Goal: Task Accomplishment & Management: Use online tool/utility

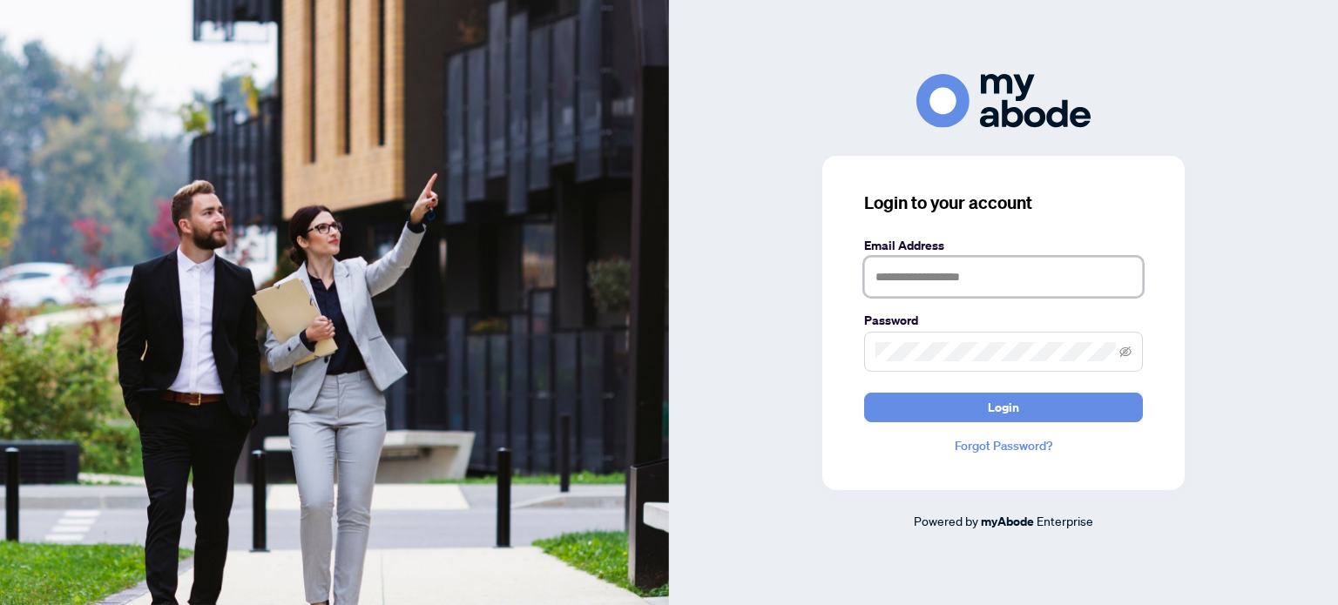
click at [958, 283] on input "text" at bounding box center [1003, 277] width 279 height 40
type input "**********"
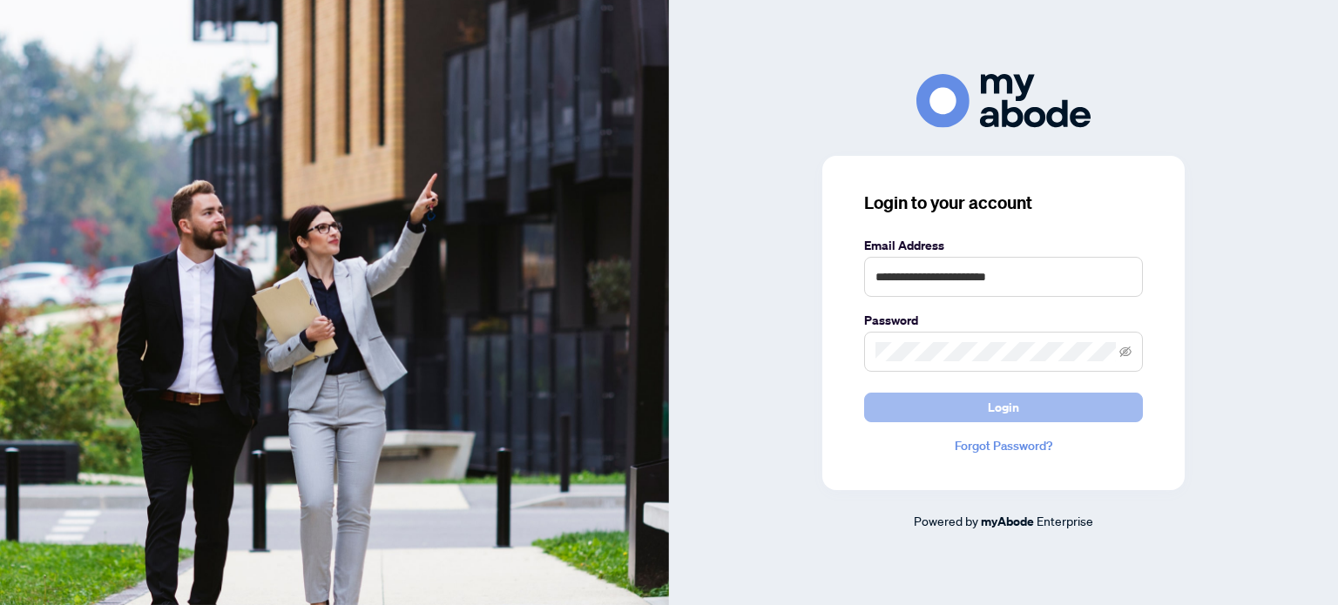
click at [1037, 403] on button "Login" at bounding box center [1003, 408] width 279 height 30
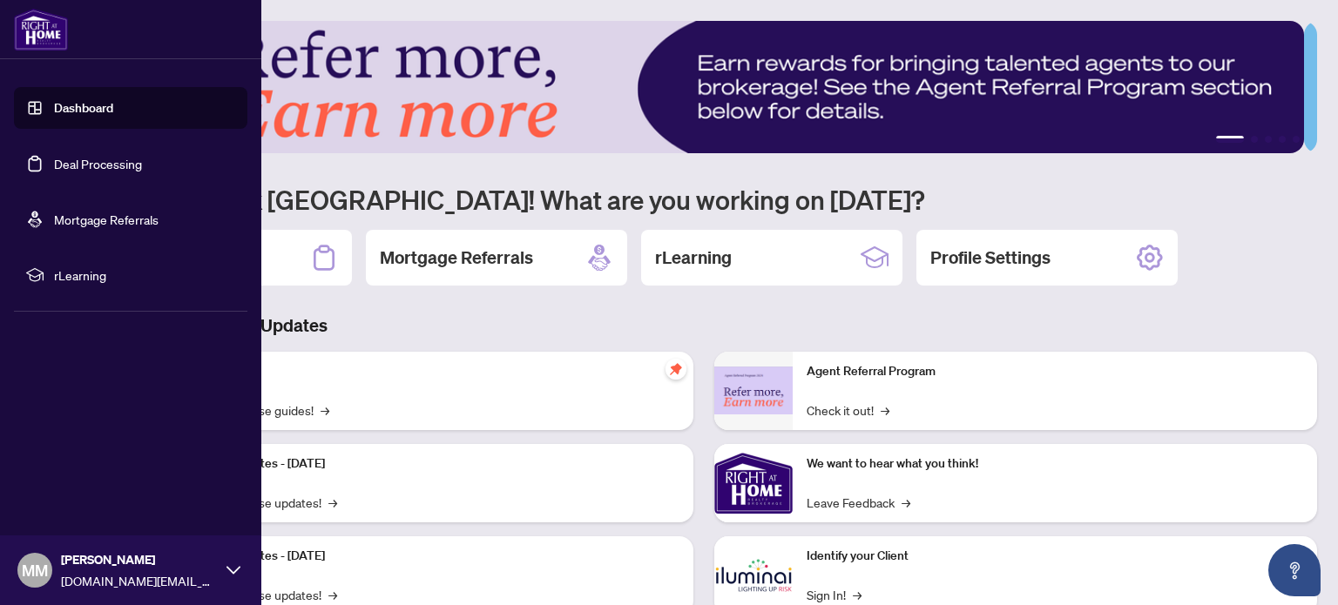
click at [94, 111] on link "Dashboard" at bounding box center [83, 108] width 59 height 16
click at [141, 166] on link "Deal Processing" at bounding box center [98, 164] width 88 height 16
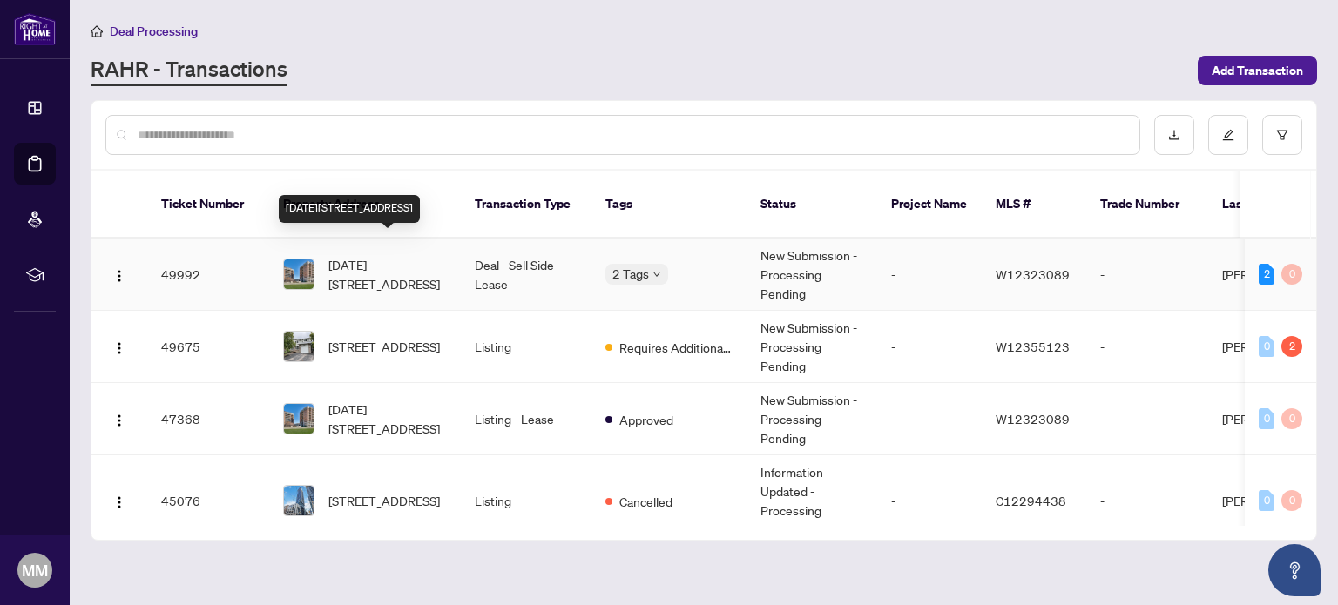
click at [372, 255] on span "[DATE][STREET_ADDRESS]" at bounding box center [387, 274] width 118 height 38
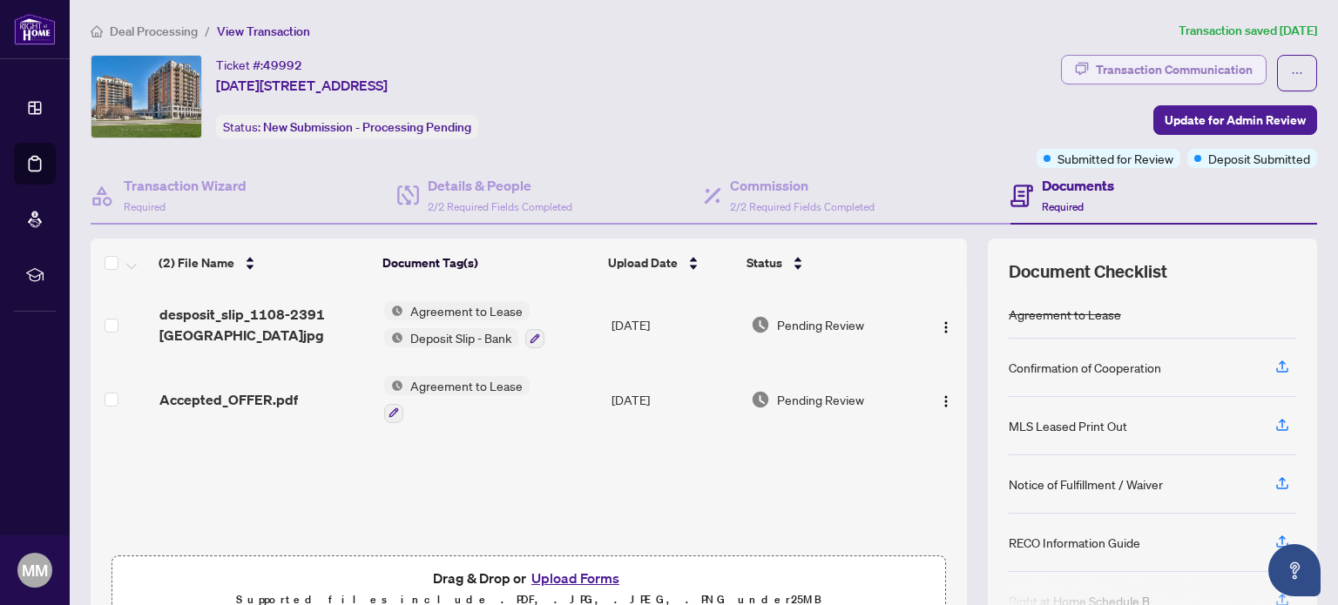
click at [1189, 67] on div "Transaction Communication" at bounding box center [1174, 70] width 157 height 28
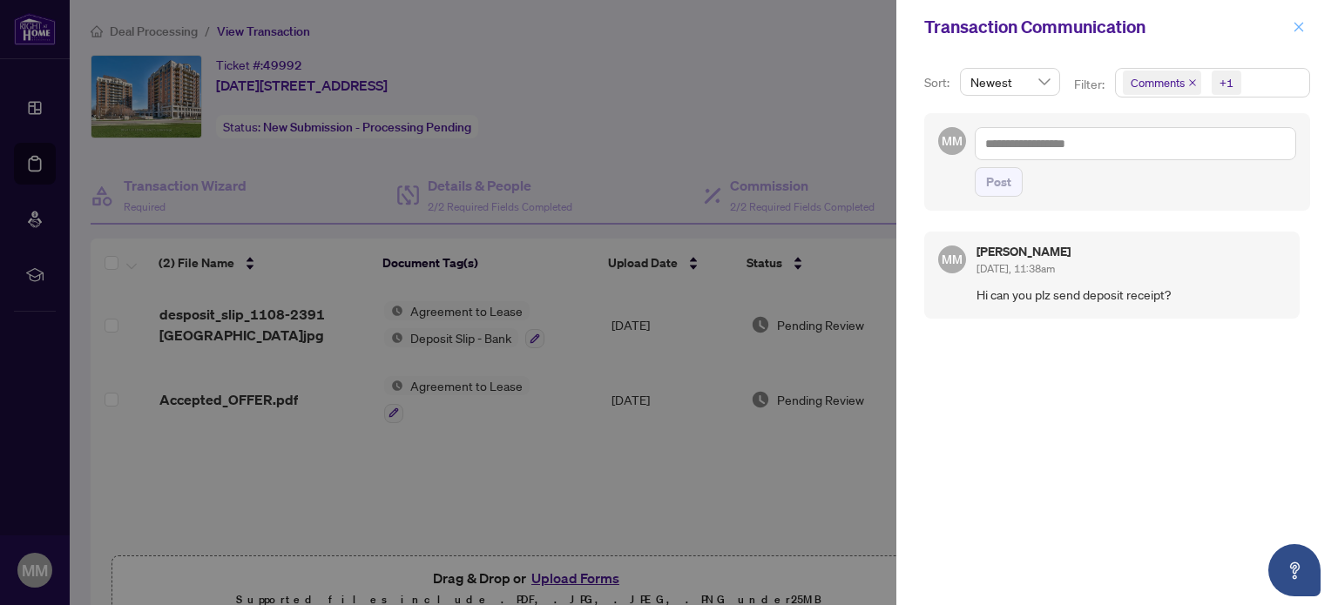
click at [1298, 21] on icon "close" at bounding box center [1298, 27] width 12 height 12
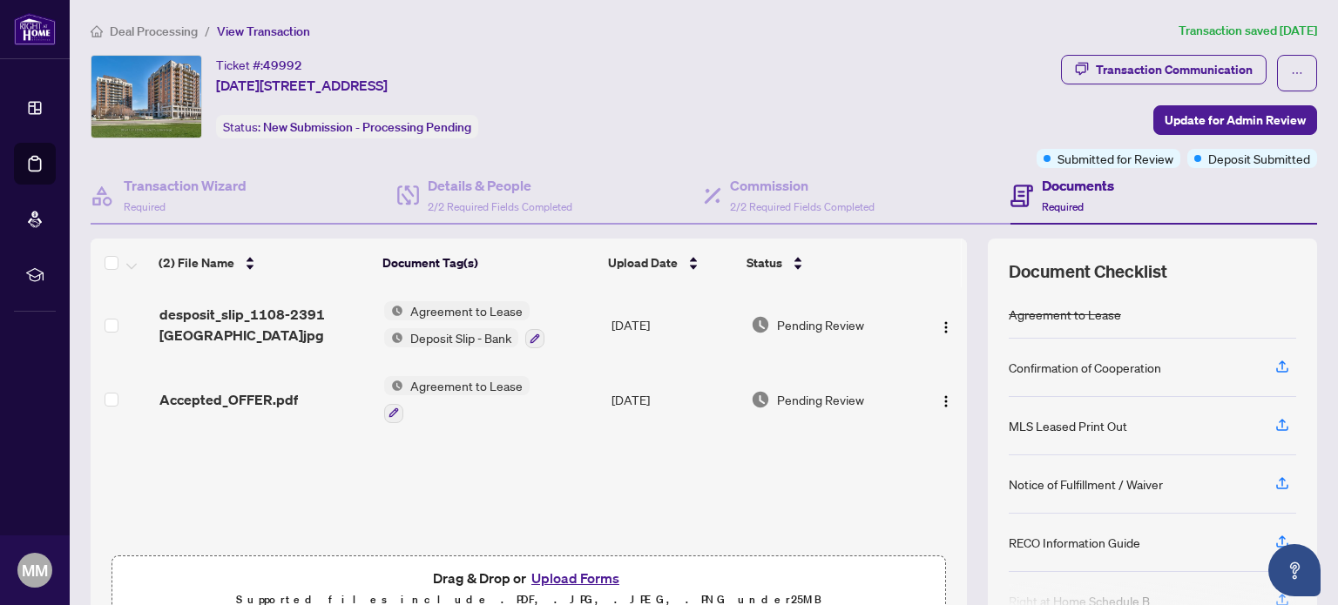
click at [878, 106] on div "Ticket #: 49992 [DATE][STREET_ADDRESS] Status: New Submission - Processing Pend…" at bounding box center [560, 97] width 939 height 84
